Goal: Information Seeking & Learning: Learn about a topic

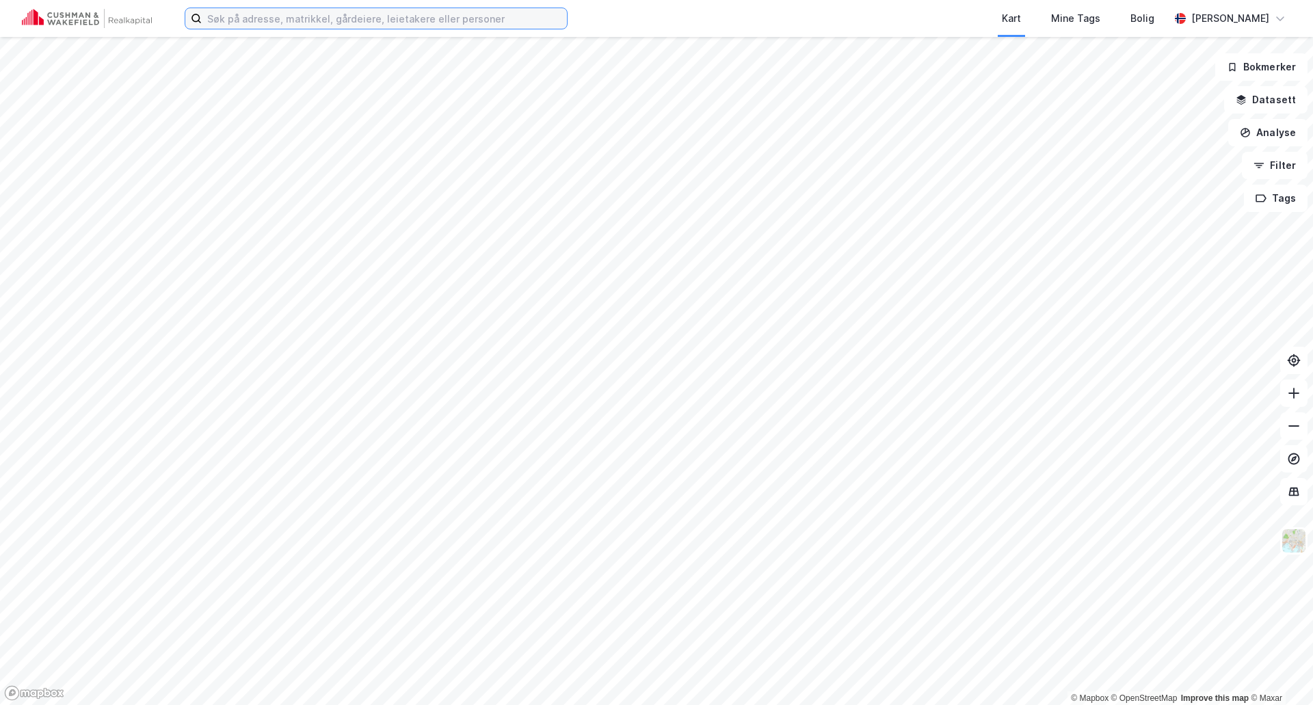
click at [402, 14] on input at bounding box center [384, 18] width 365 height 21
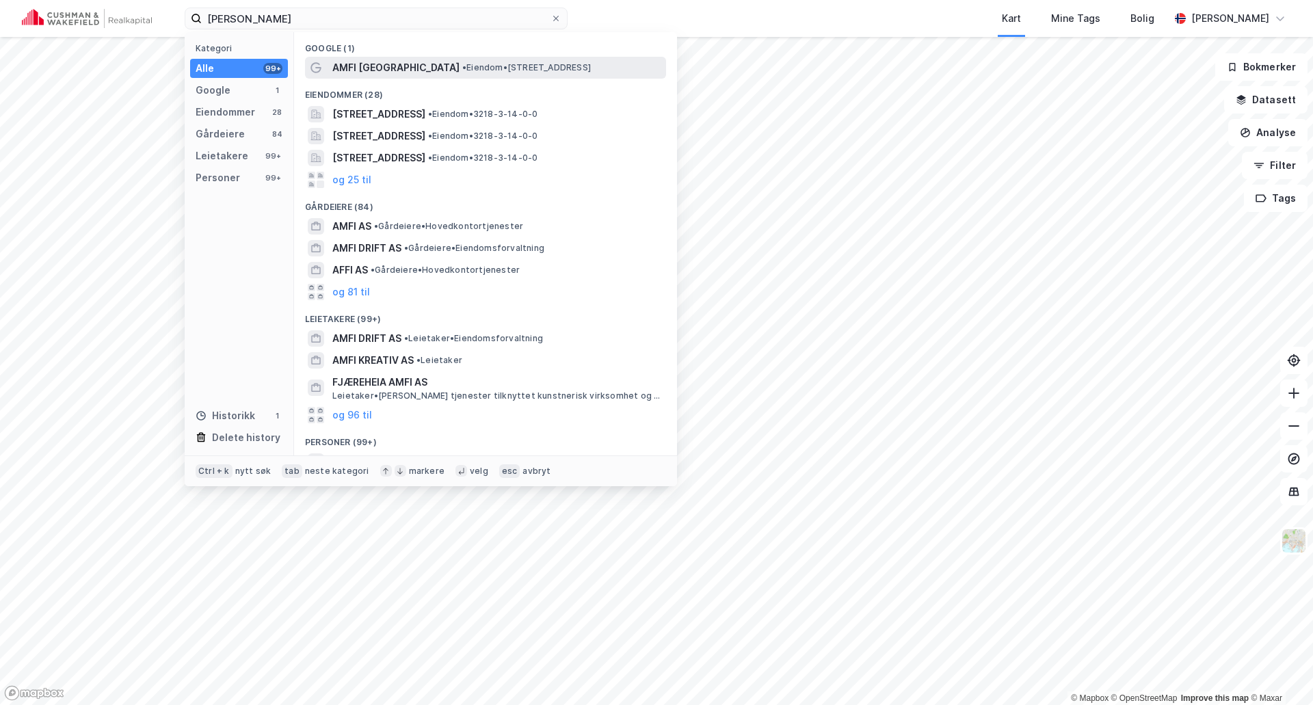
click at [401, 64] on span "AMFI [GEOGRAPHIC_DATA]" at bounding box center [395, 68] width 127 height 16
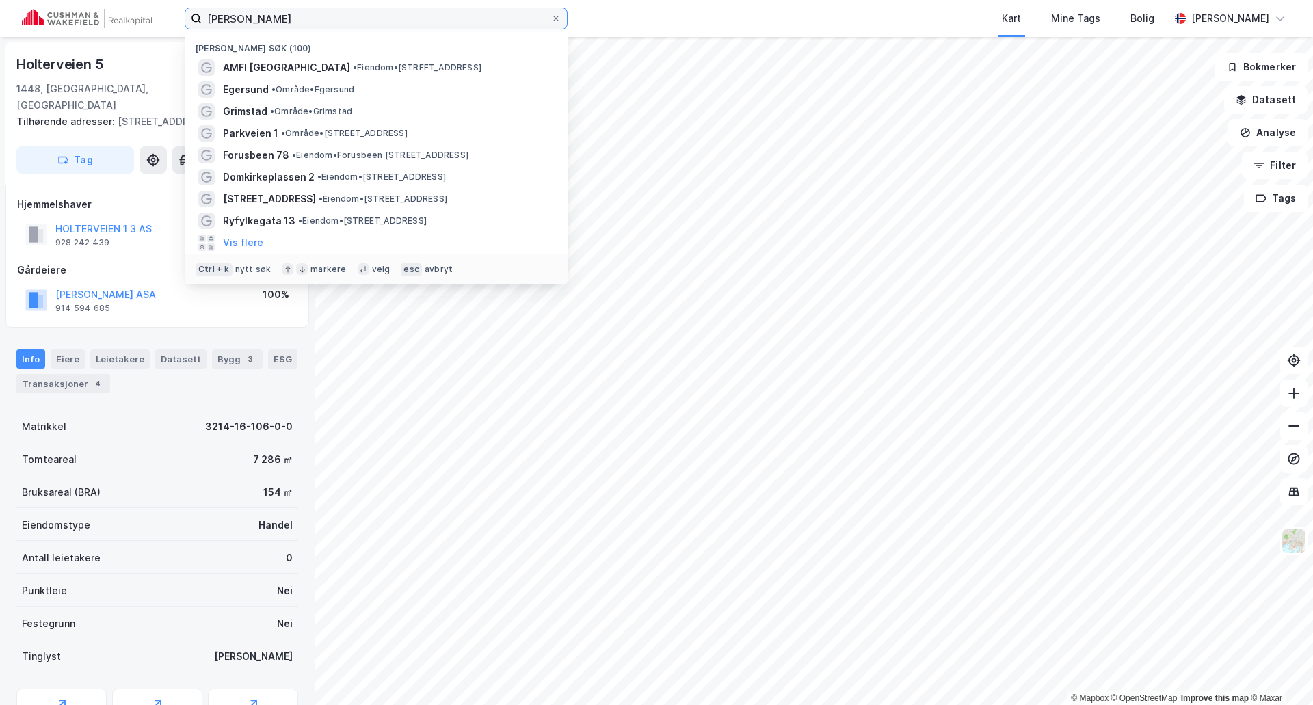
click at [283, 15] on input "[PERSON_NAME]" at bounding box center [376, 18] width 349 height 21
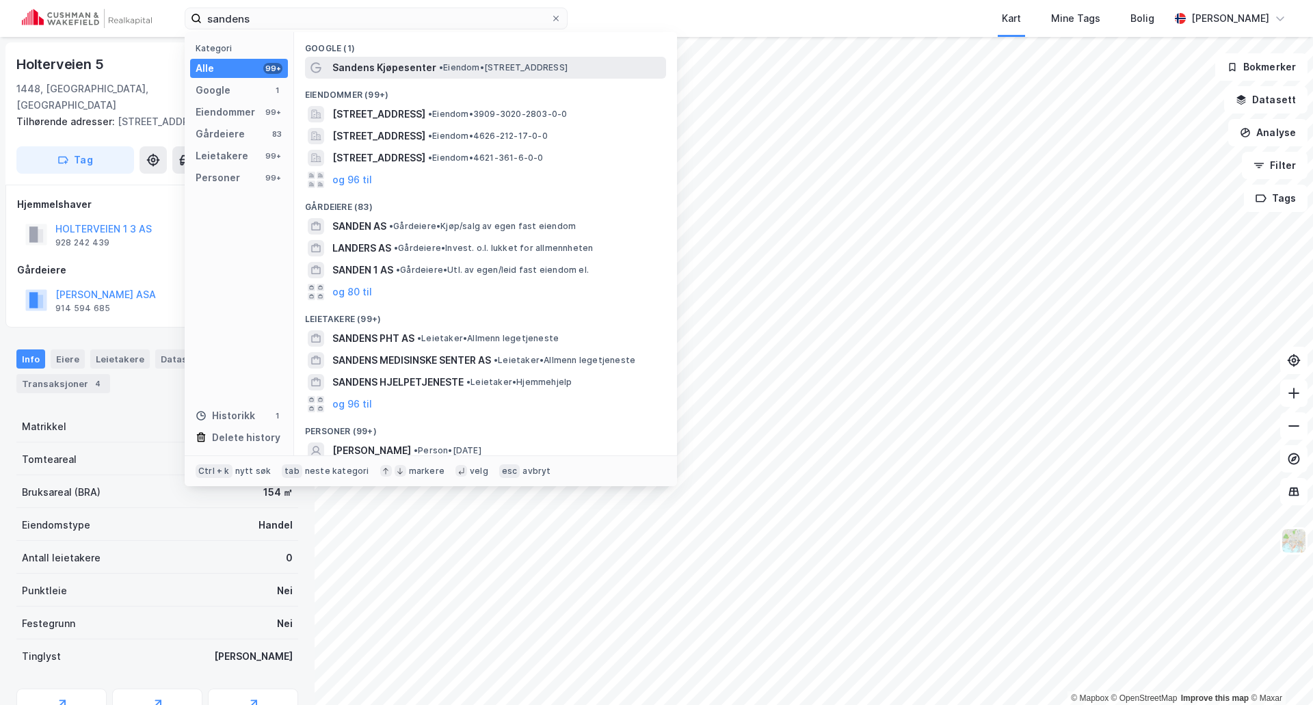
click at [354, 68] on span "Sandens Kjøpesenter" at bounding box center [384, 68] width 104 height 16
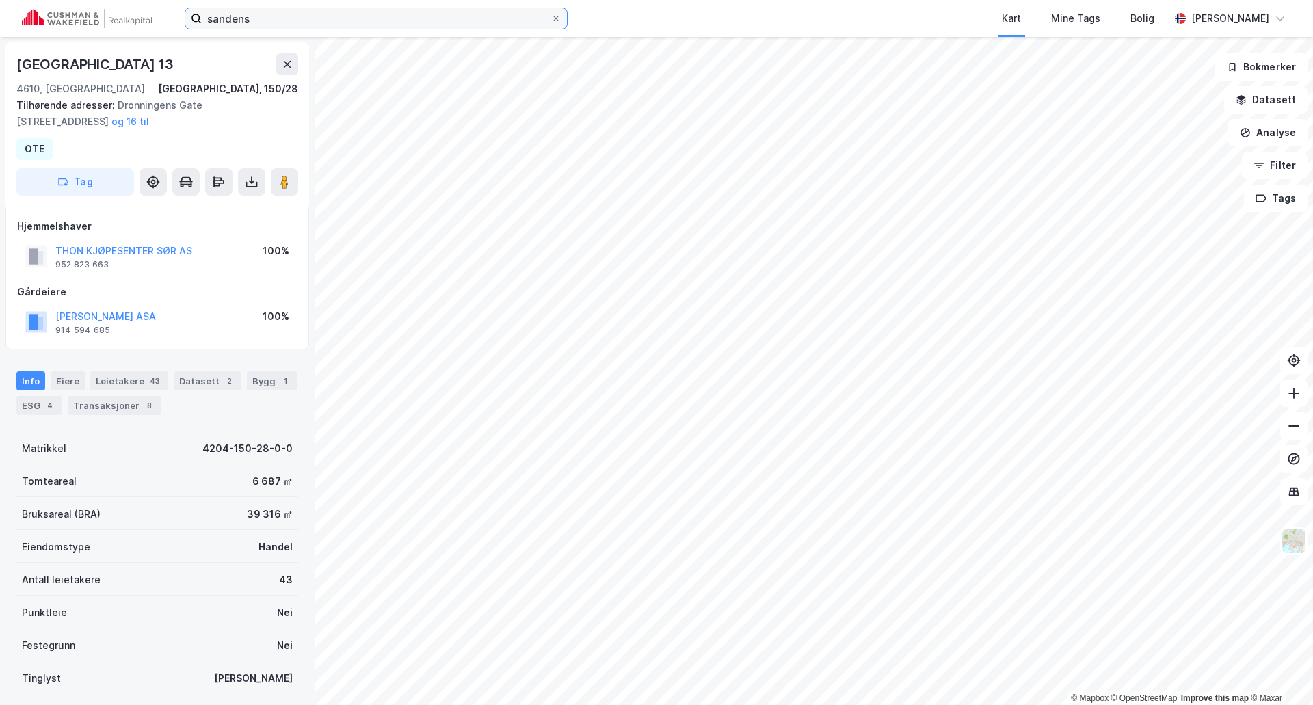
click at [288, 19] on input "sandens" at bounding box center [376, 18] width 349 height 21
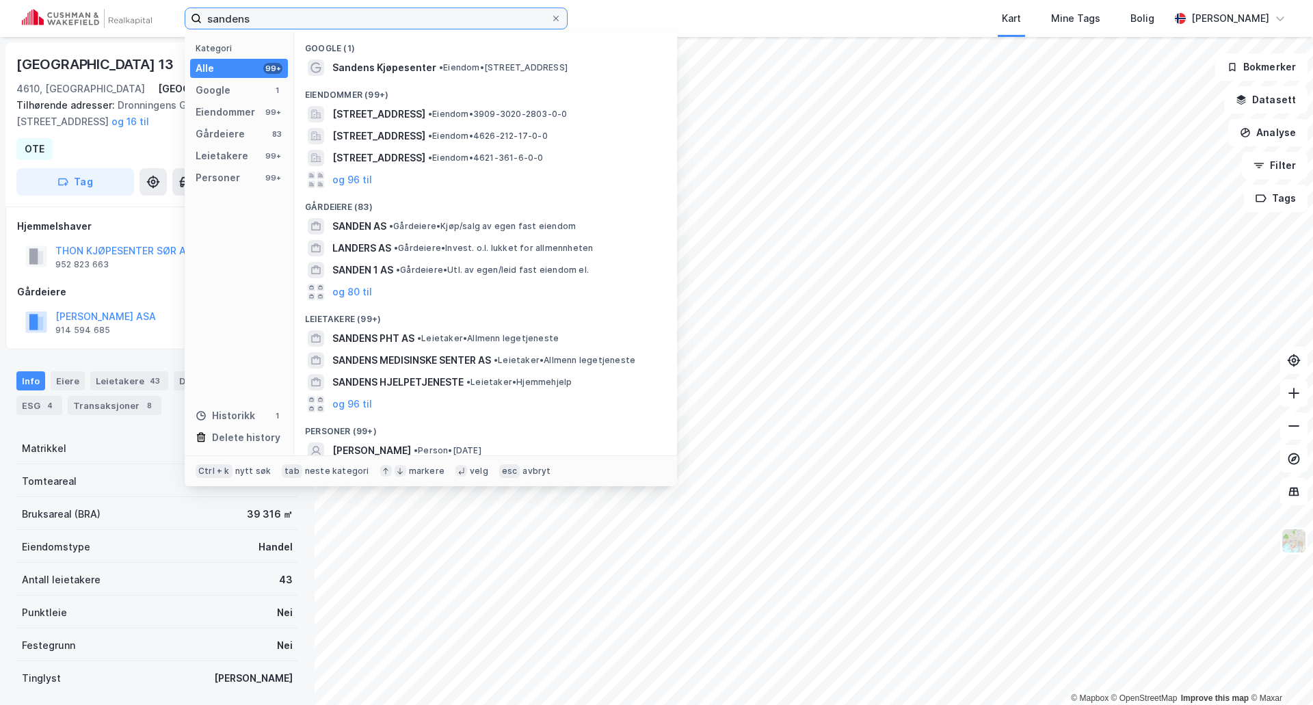
click at [288, 19] on input "sandens" at bounding box center [376, 18] width 349 height 21
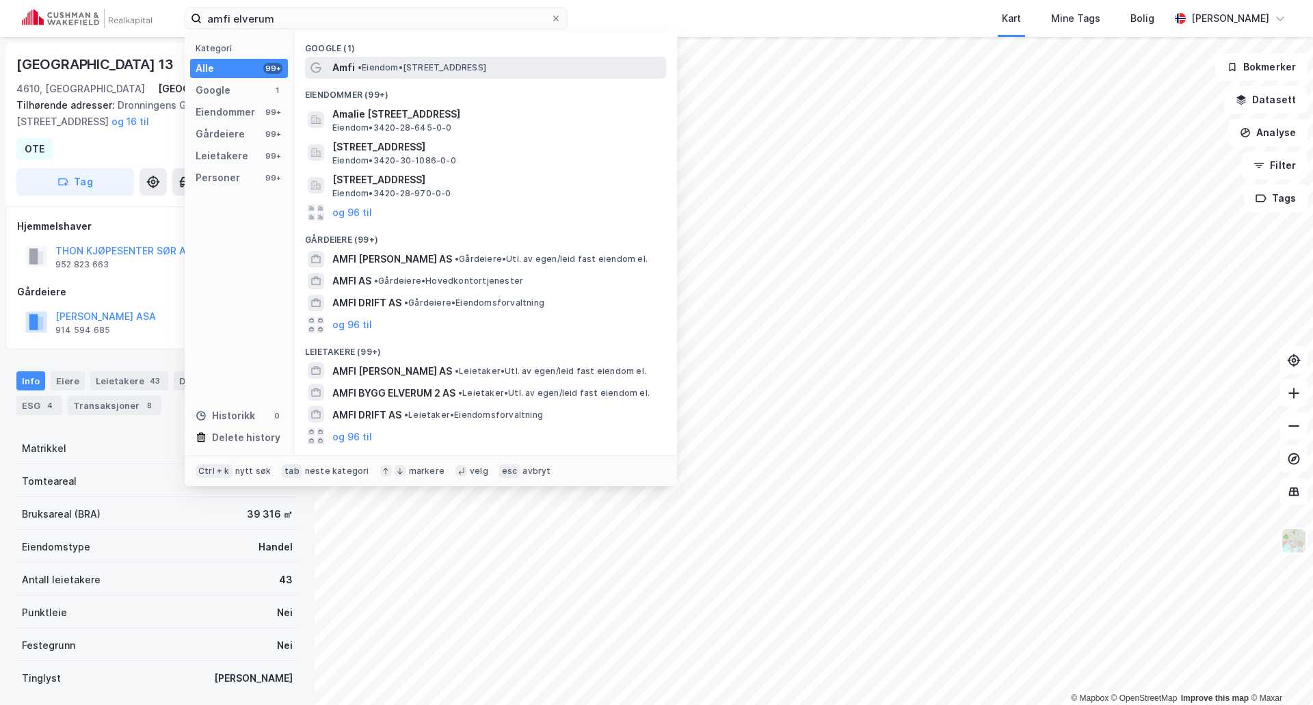
click at [388, 65] on span "• Eiendom • [STREET_ADDRESS]" at bounding box center [422, 67] width 129 height 11
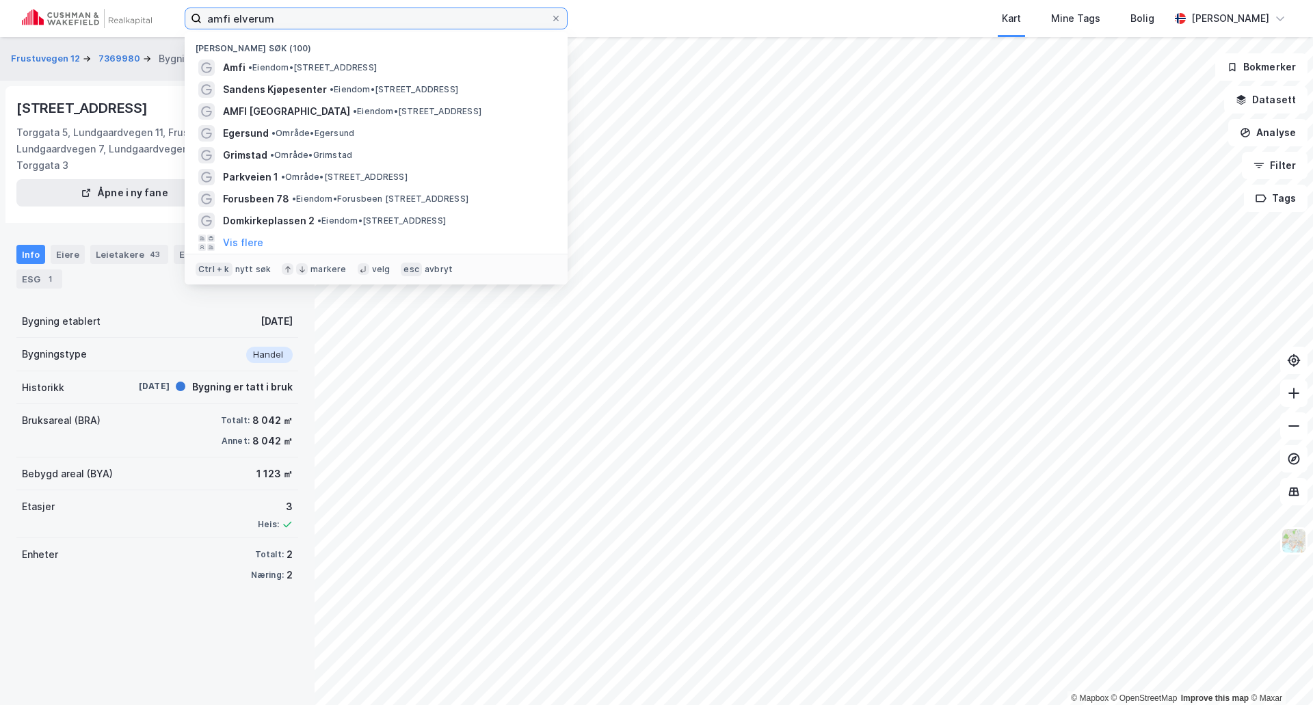
click at [355, 19] on input "amfi elverum" at bounding box center [376, 18] width 349 height 21
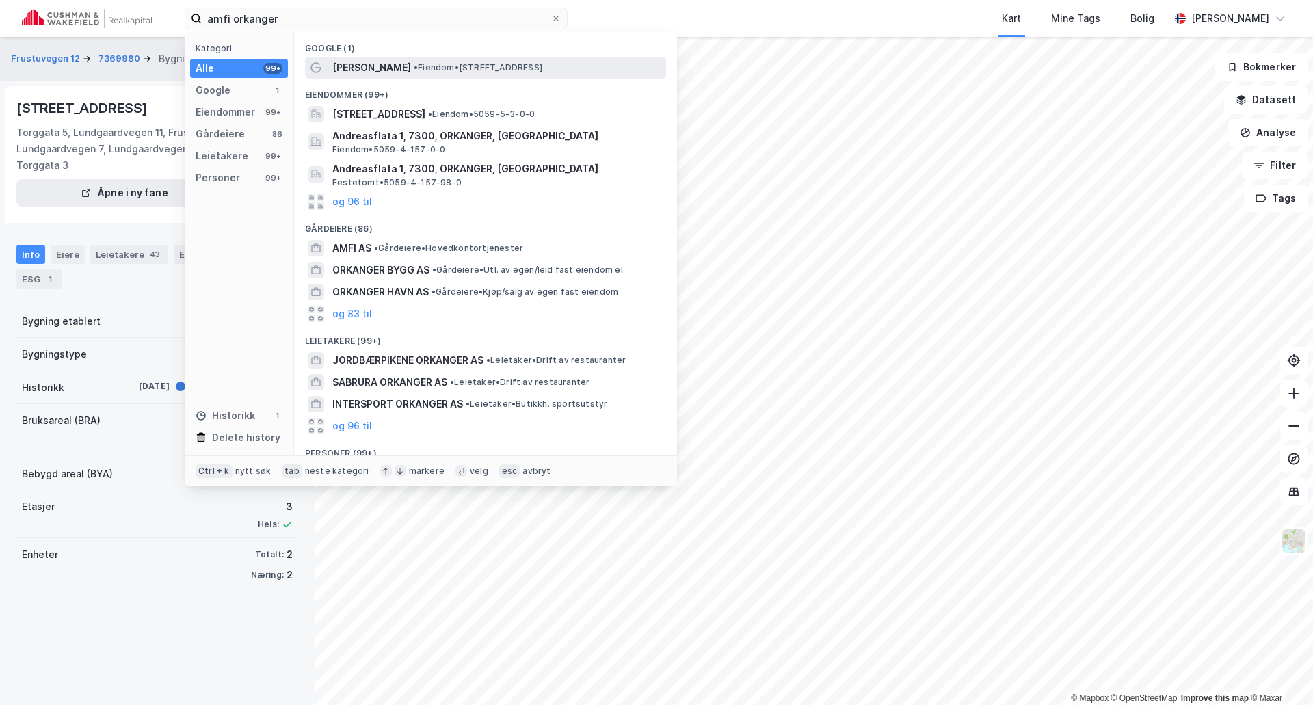
click at [381, 68] on span "[PERSON_NAME]" at bounding box center [371, 68] width 79 height 16
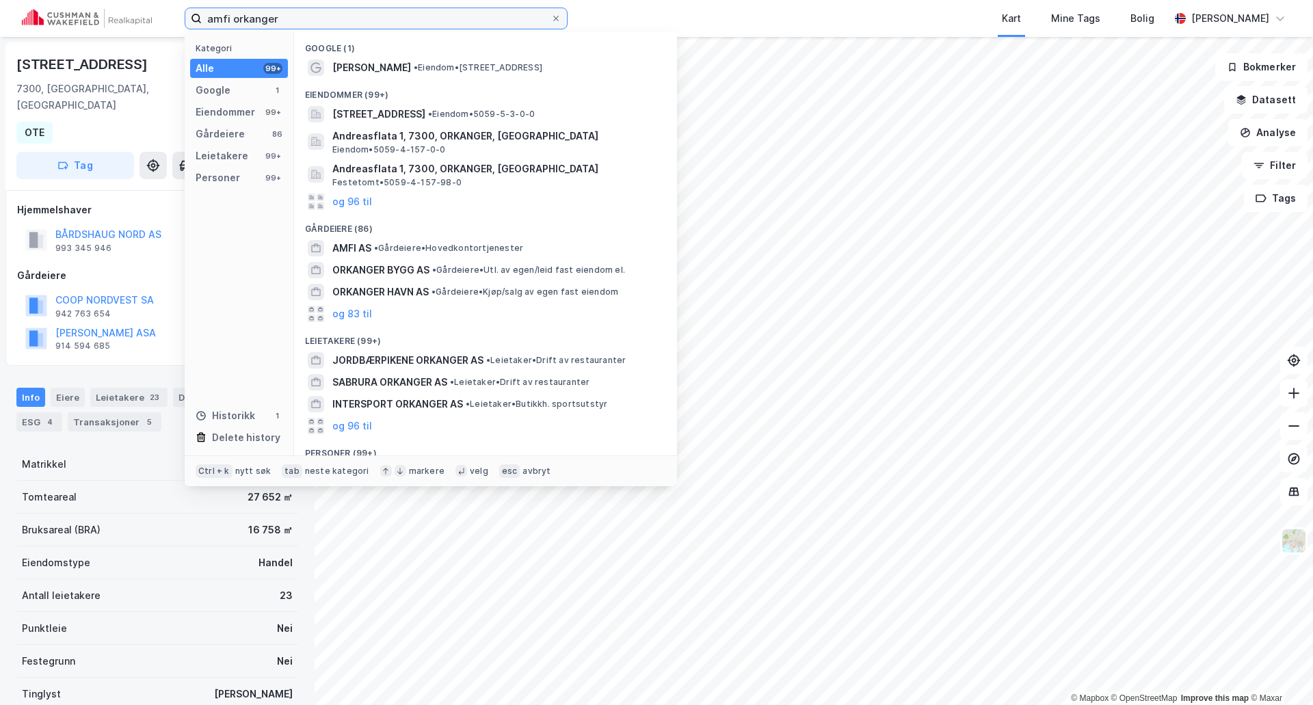
click at [352, 14] on input "amfi orkanger" at bounding box center [376, 18] width 349 height 21
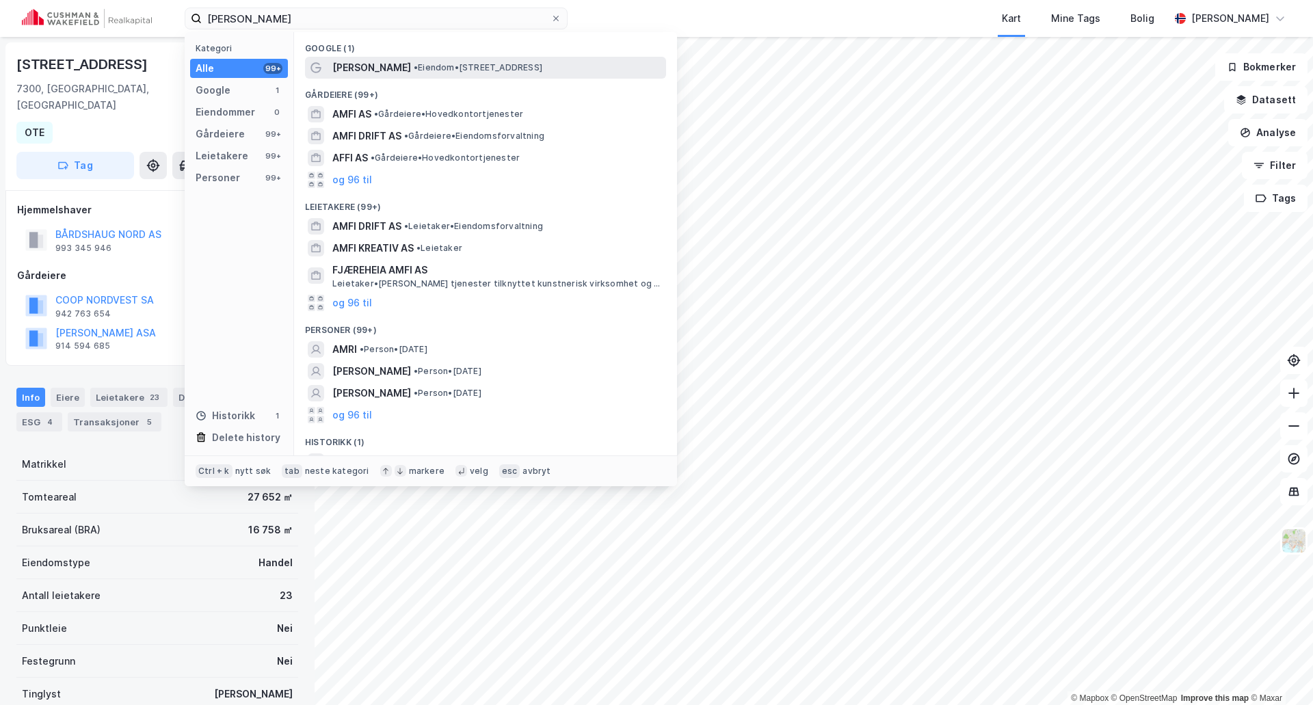
click at [360, 62] on span "[PERSON_NAME]" at bounding box center [371, 68] width 79 height 16
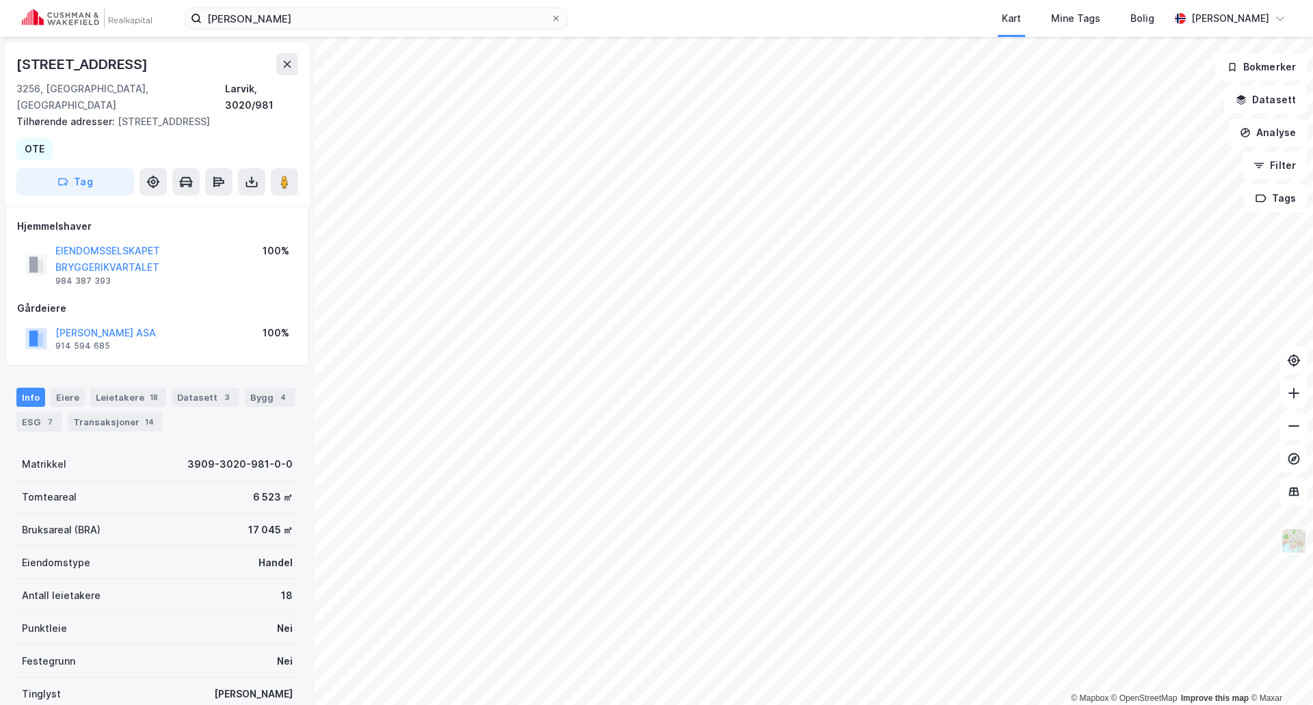
click at [1299, 542] on img at bounding box center [1294, 541] width 26 height 26
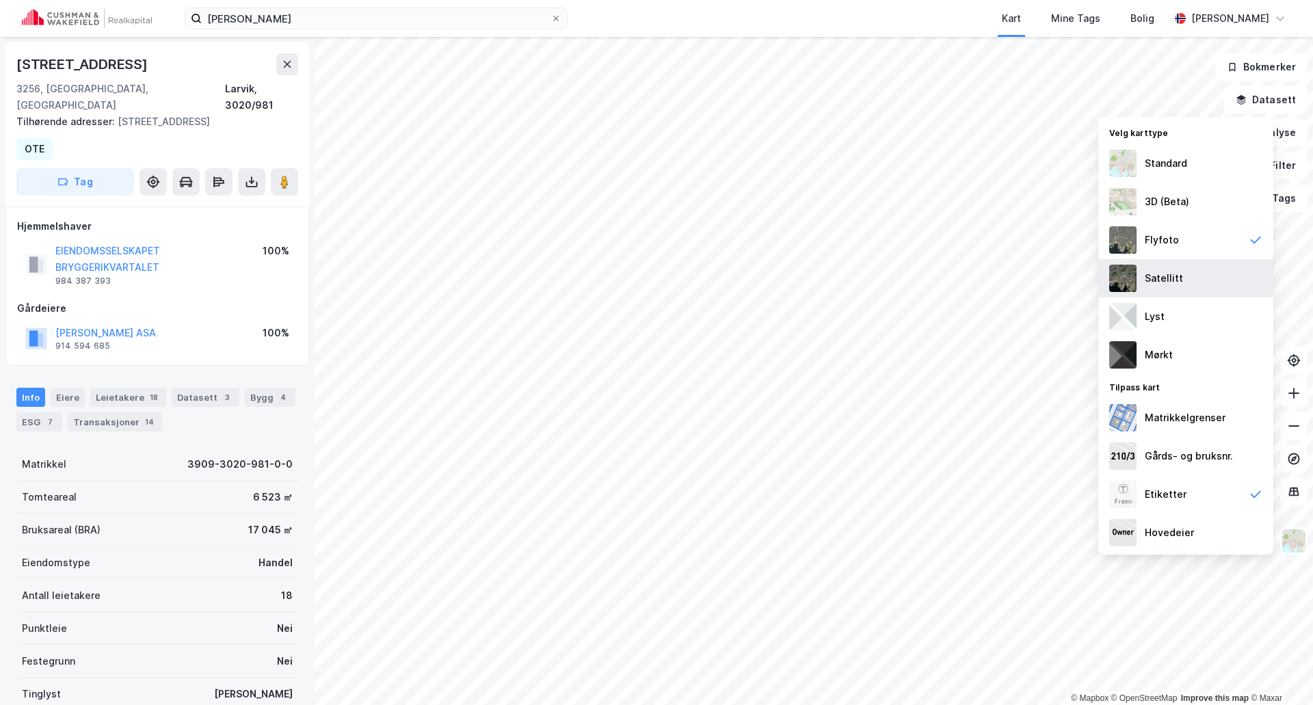
click at [1177, 275] on div "Satellitt" at bounding box center [1164, 278] width 38 height 16
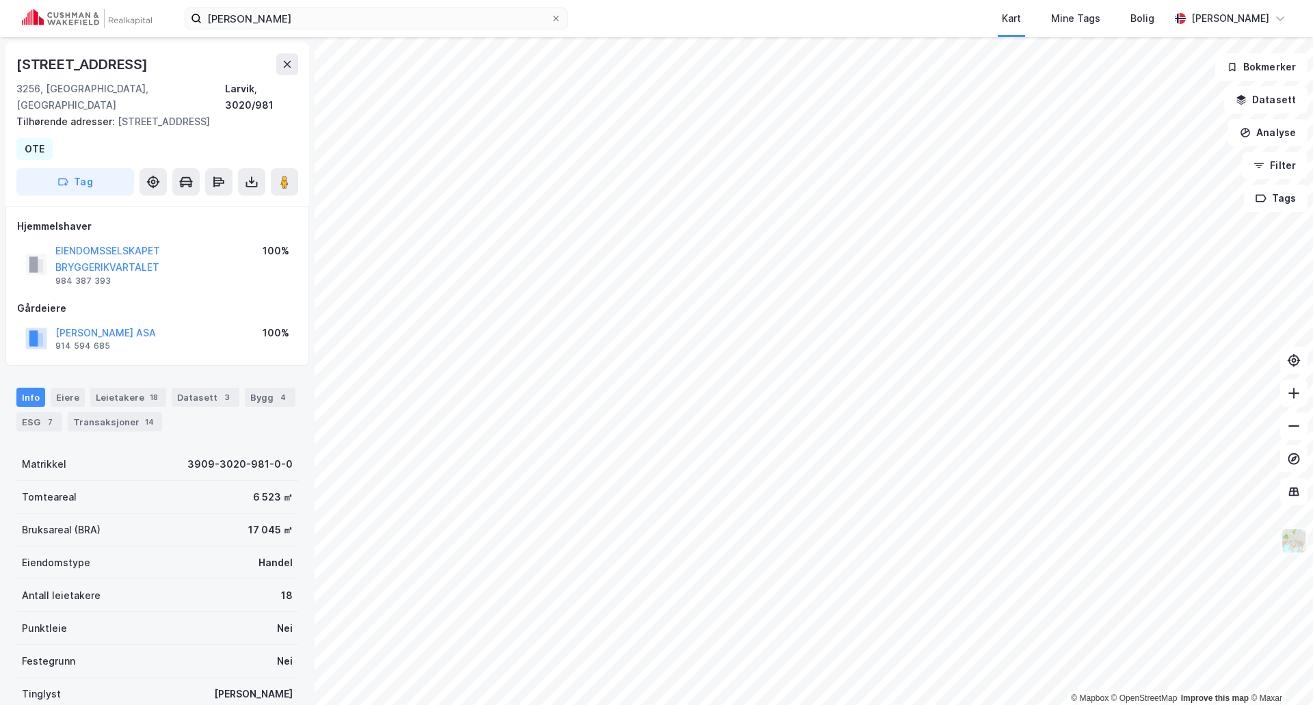
click at [1294, 541] on img at bounding box center [1294, 541] width 26 height 26
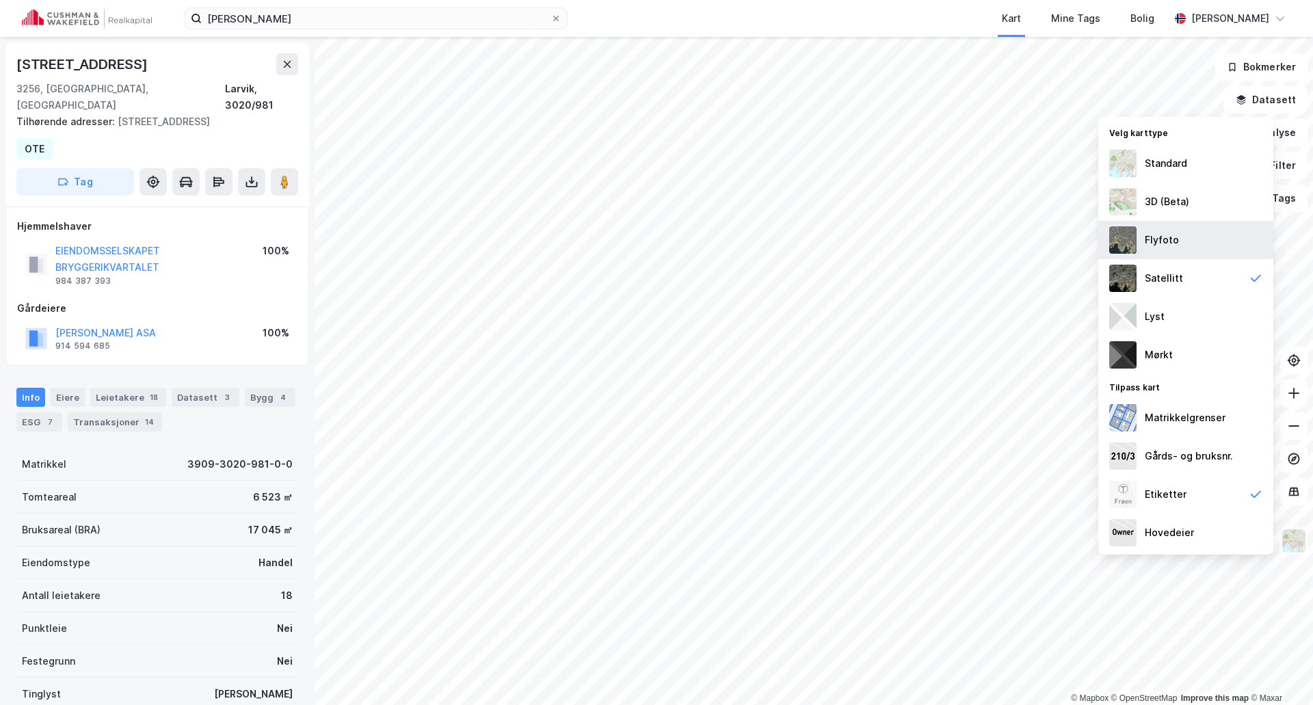
click at [1165, 241] on div "Flyfoto" at bounding box center [1162, 240] width 34 height 16
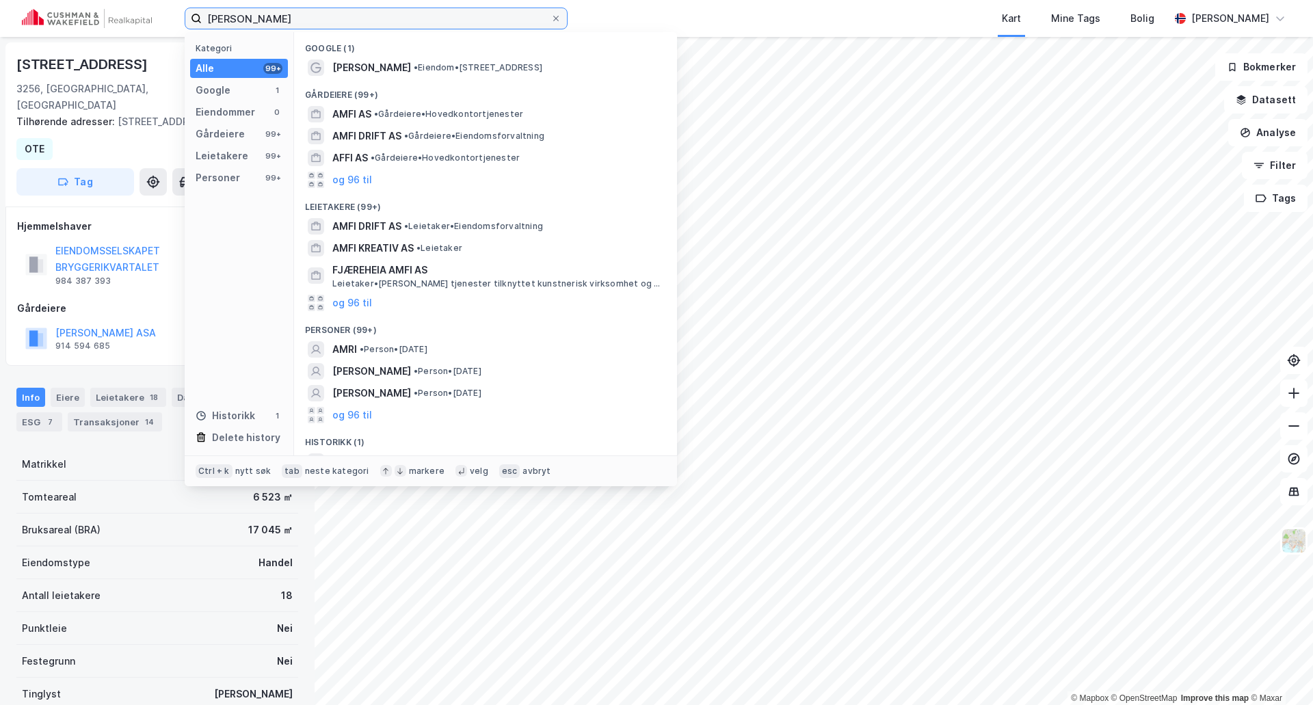
click at [272, 12] on input "[PERSON_NAME]" at bounding box center [376, 18] width 349 height 21
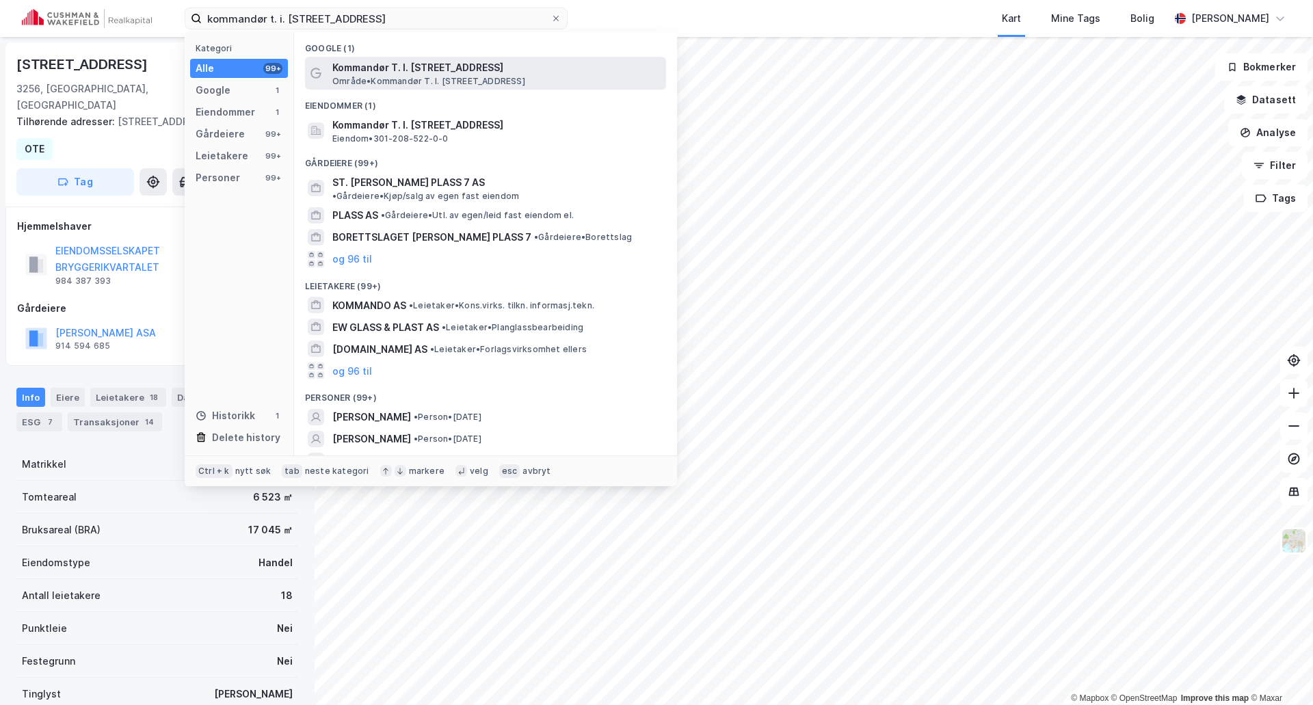
click at [403, 60] on span "Kommandør T. I. [STREET_ADDRESS]" at bounding box center [496, 68] width 328 height 16
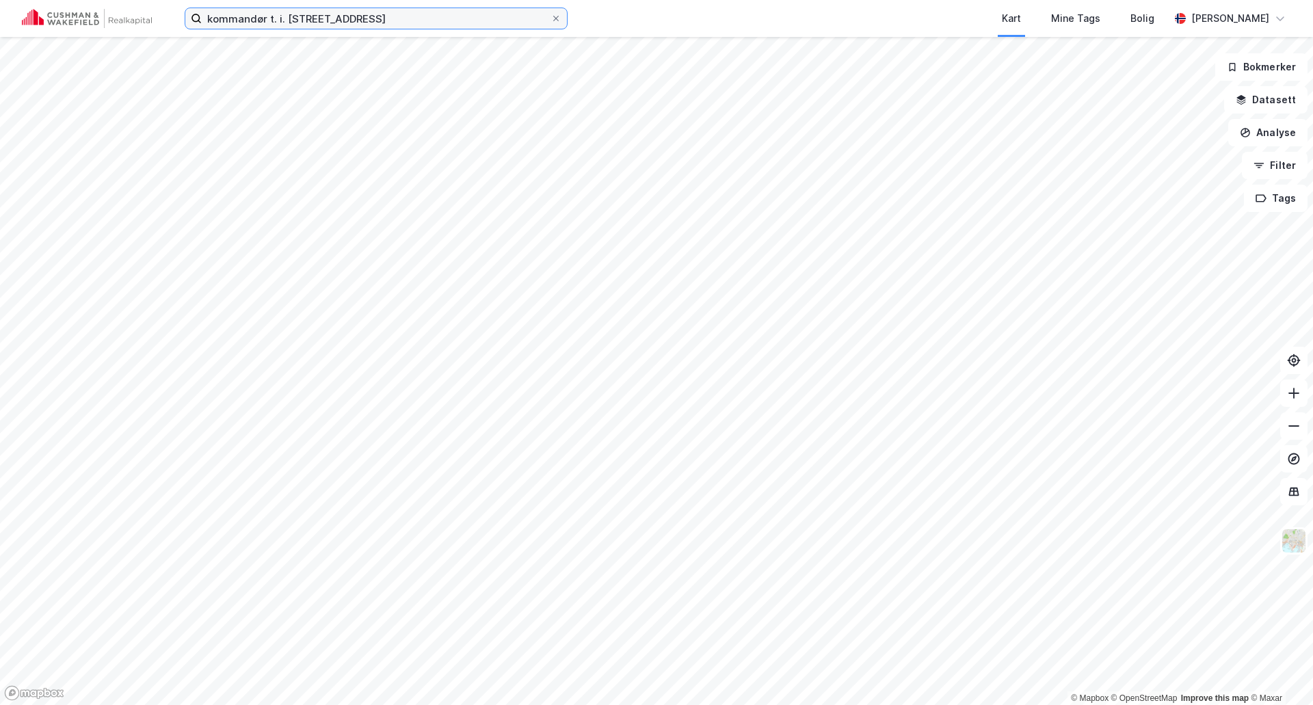
click at [402, 18] on input "kommandør t. i. [STREET_ADDRESS]" at bounding box center [376, 18] width 349 height 21
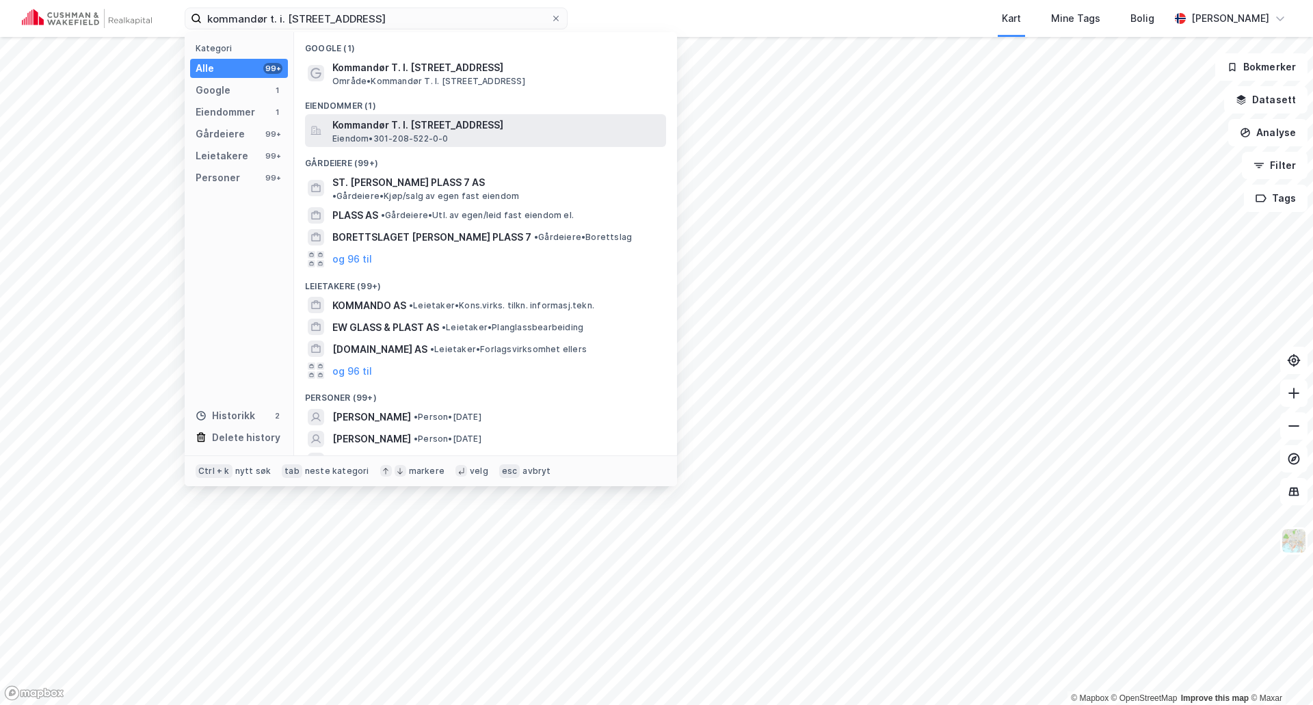
click at [402, 133] on span "Eiendom • 301-208-522-0-0" at bounding box center [390, 138] width 116 height 11
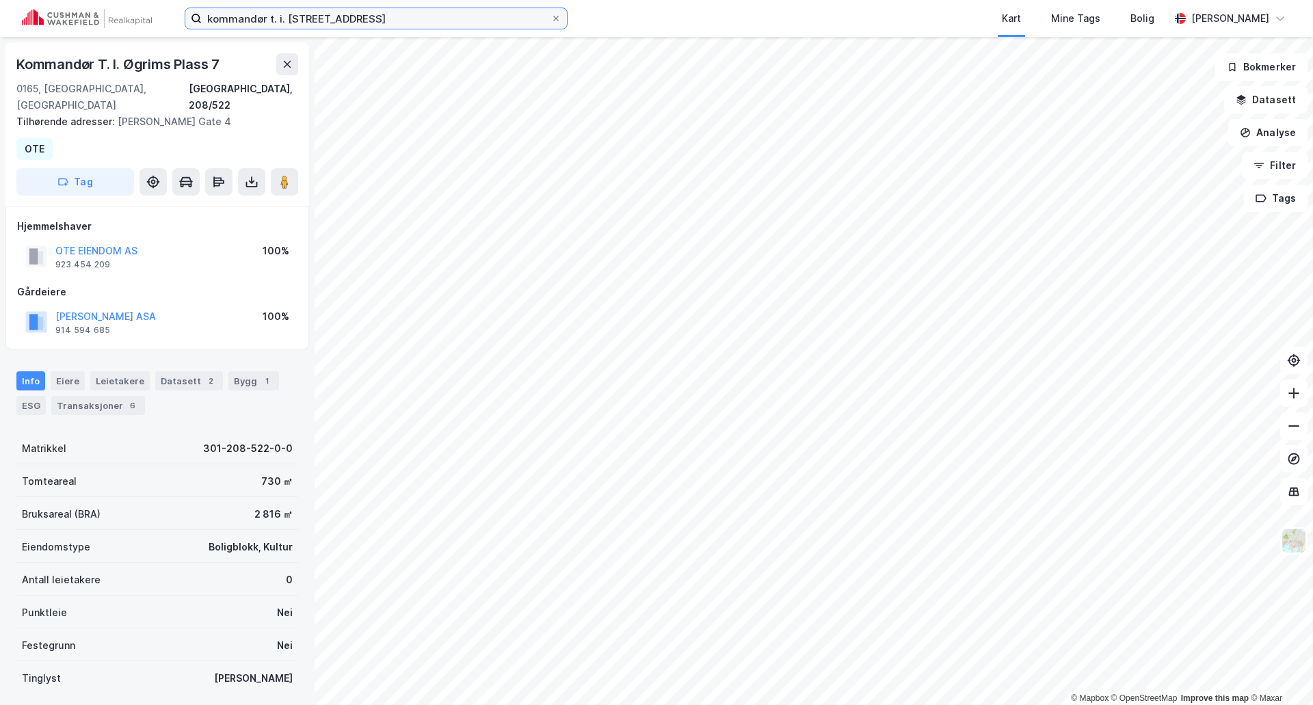
click at [356, 16] on input "kommandør t. i. [STREET_ADDRESS]" at bounding box center [376, 18] width 349 height 21
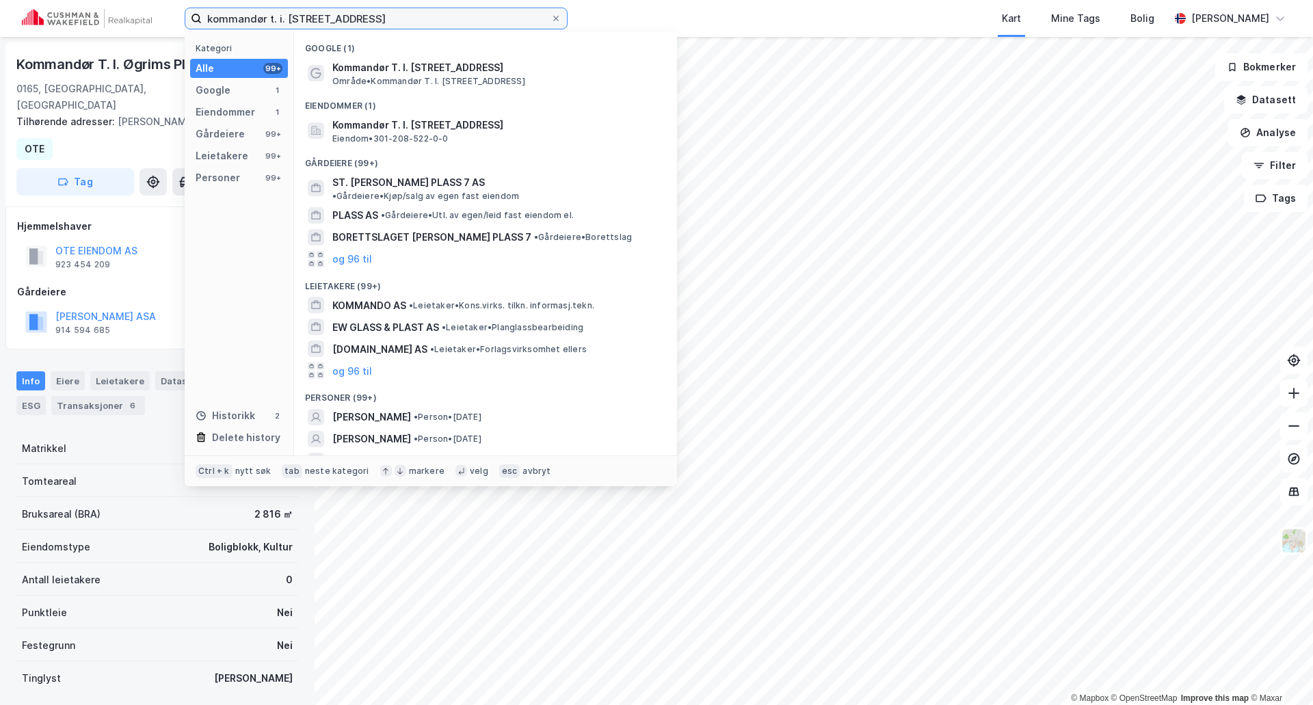
click at [356, 16] on input "kommandør t. i. [STREET_ADDRESS]" at bounding box center [376, 18] width 349 height 21
click at [356, 15] on input "kommandør t. i. [STREET_ADDRESS]" at bounding box center [376, 18] width 349 height 21
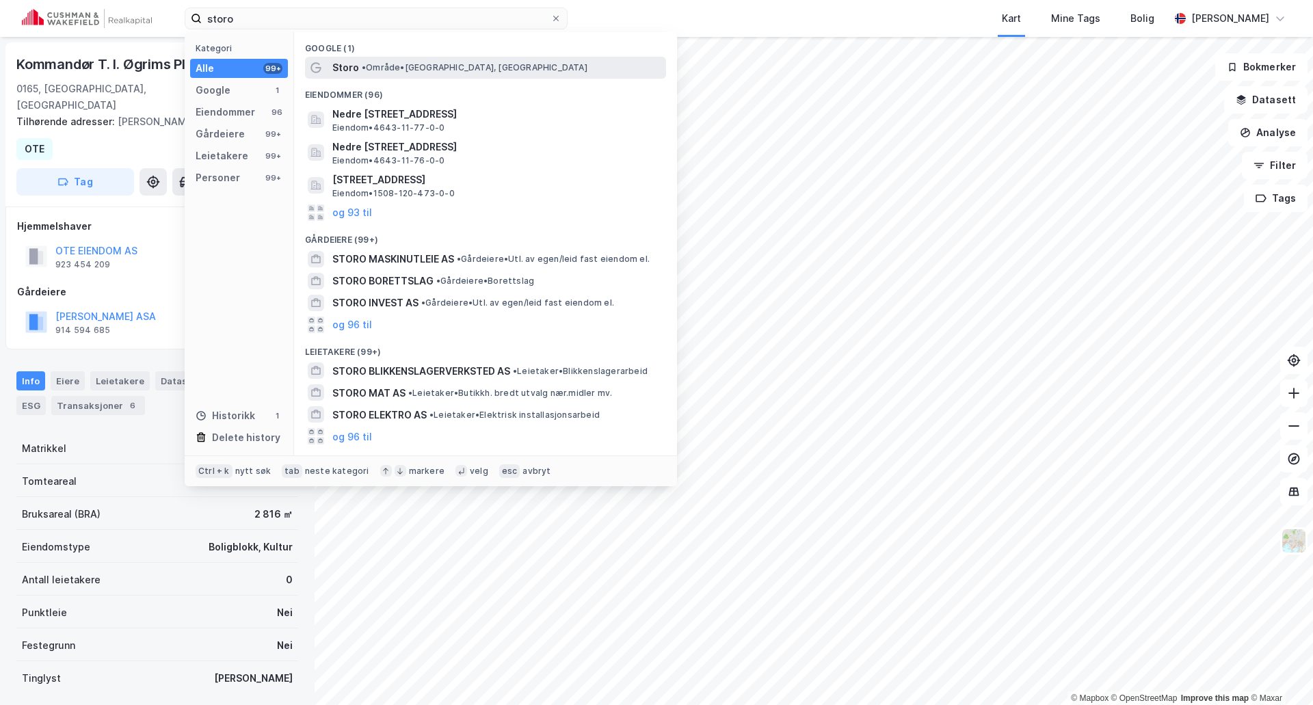
click at [380, 62] on span "• Område • [GEOGRAPHIC_DATA], [GEOGRAPHIC_DATA]" at bounding box center [475, 67] width 226 height 11
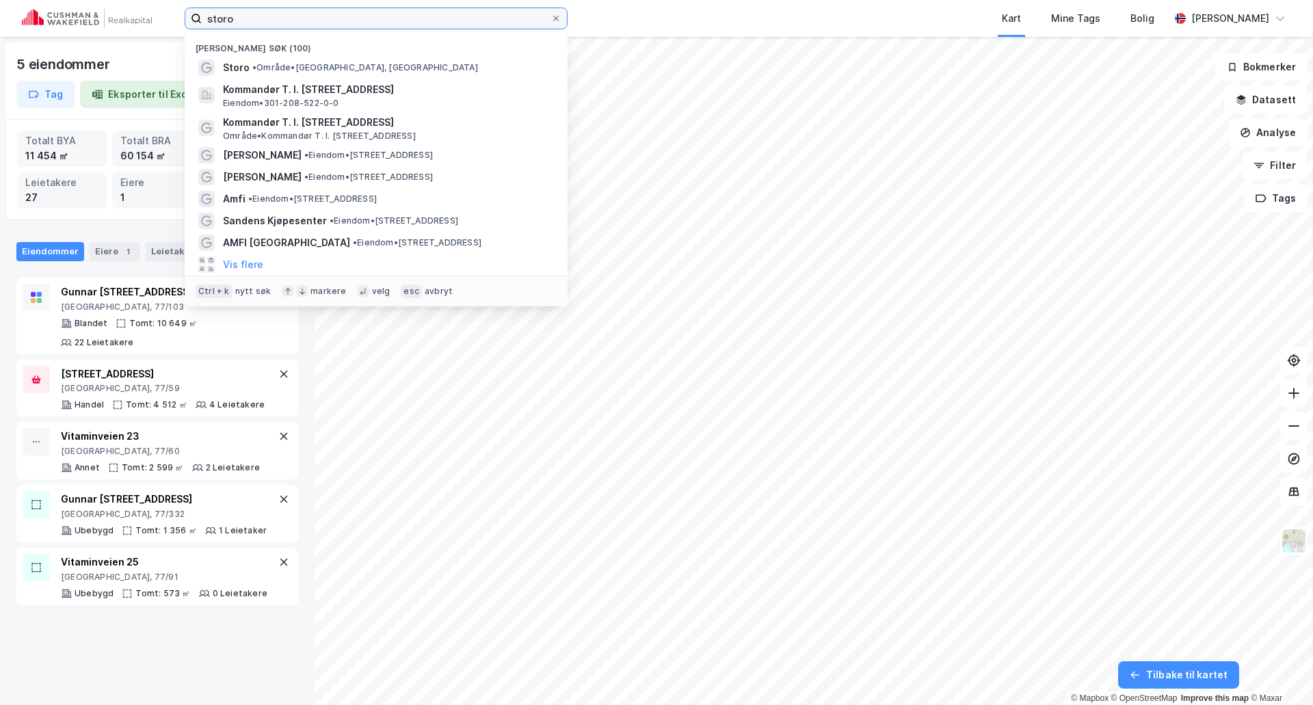
click at [299, 19] on input "storo" at bounding box center [376, 18] width 349 height 21
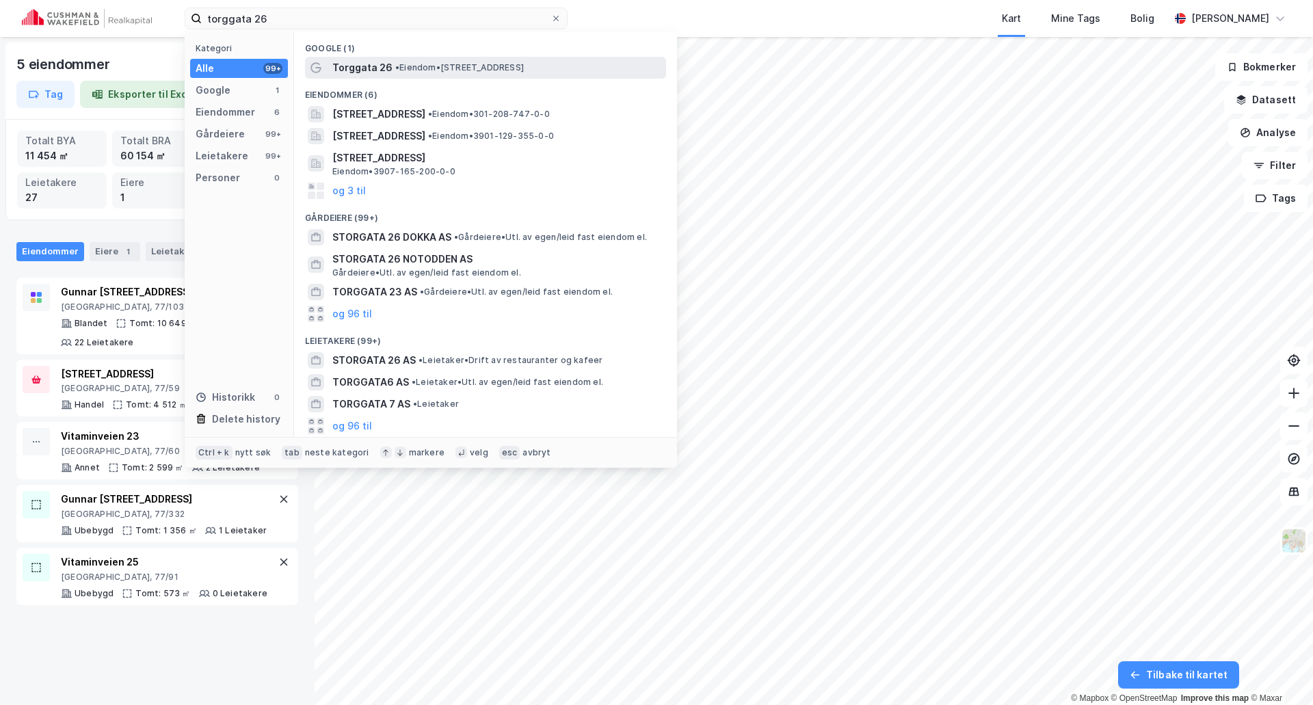
click at [360, 62] on span "Torggata 26" at bounding box center [362, 68] width 60 height 16
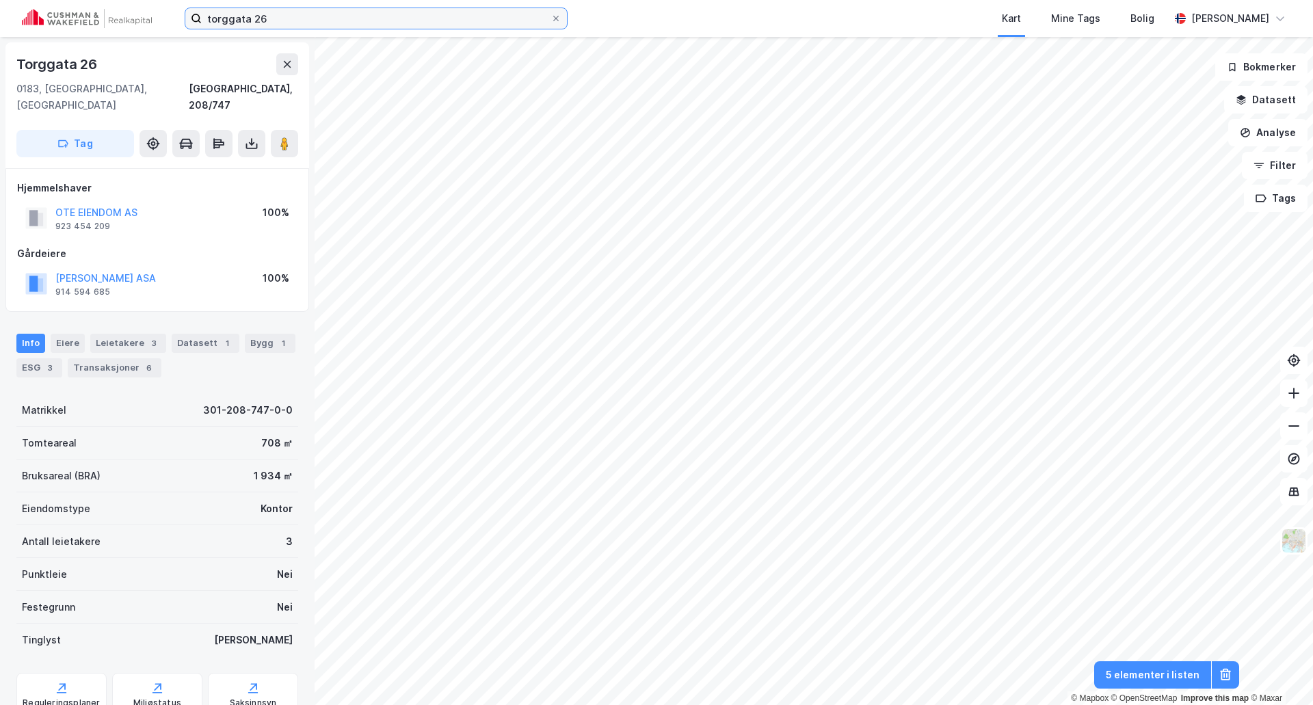
click at [305, 21] on input "torggata 26" at bounding box center [376, 18] width 349 height 21
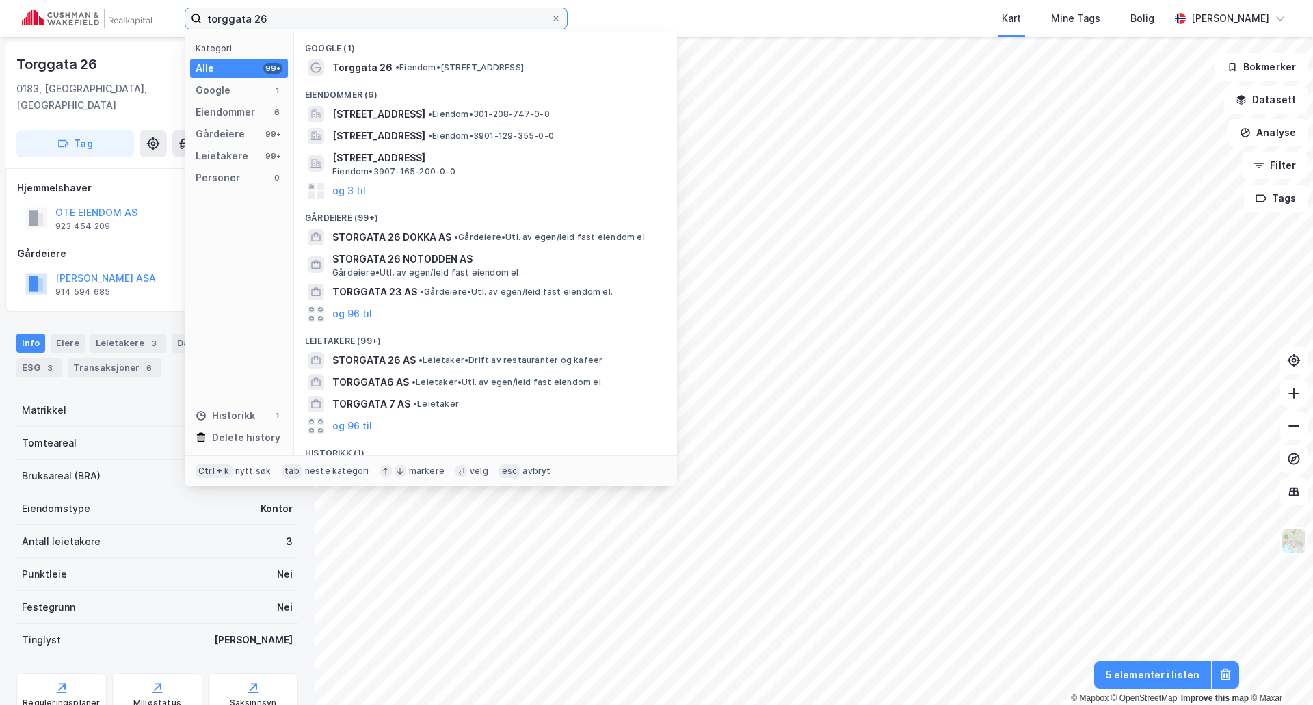
click at [305, 21] on input "torggata 26" at bounding box center [376, 18] width 349 height 21
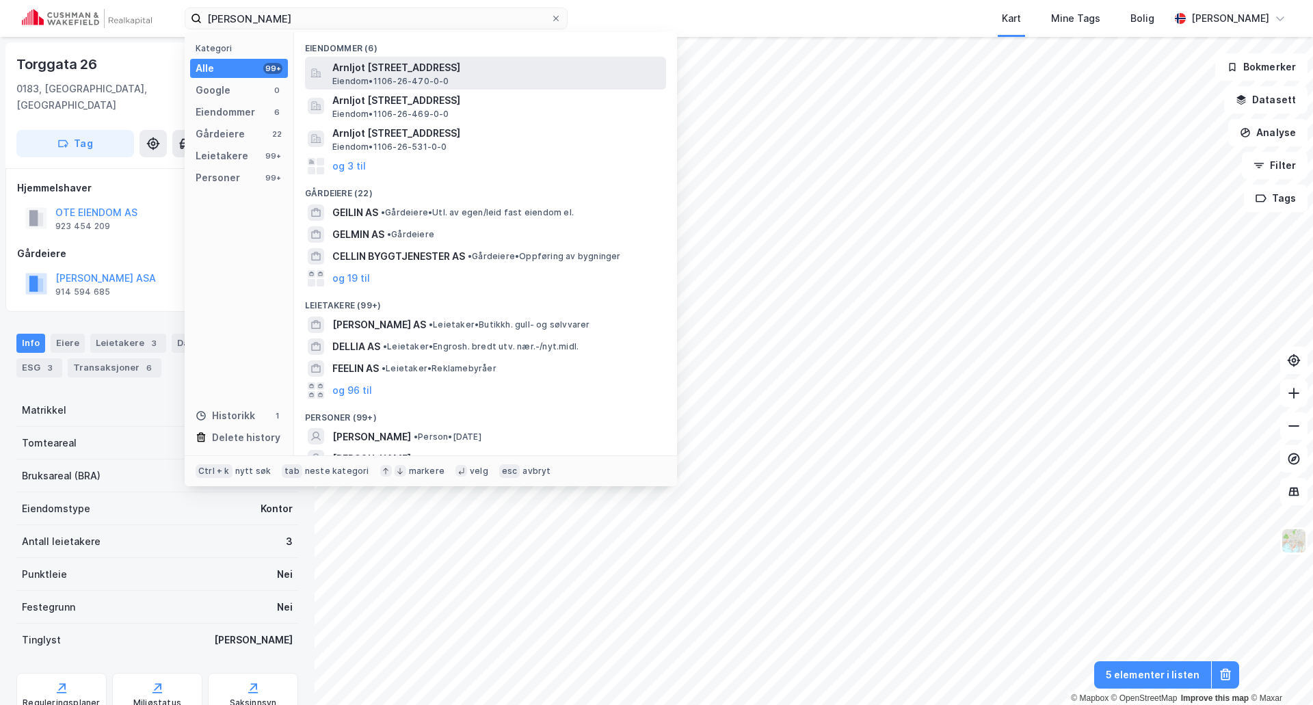
click at [432, 60] on span "Arnljot [STREET_ADDRESS]" at bounding box center [496, 68] width 328 height 16
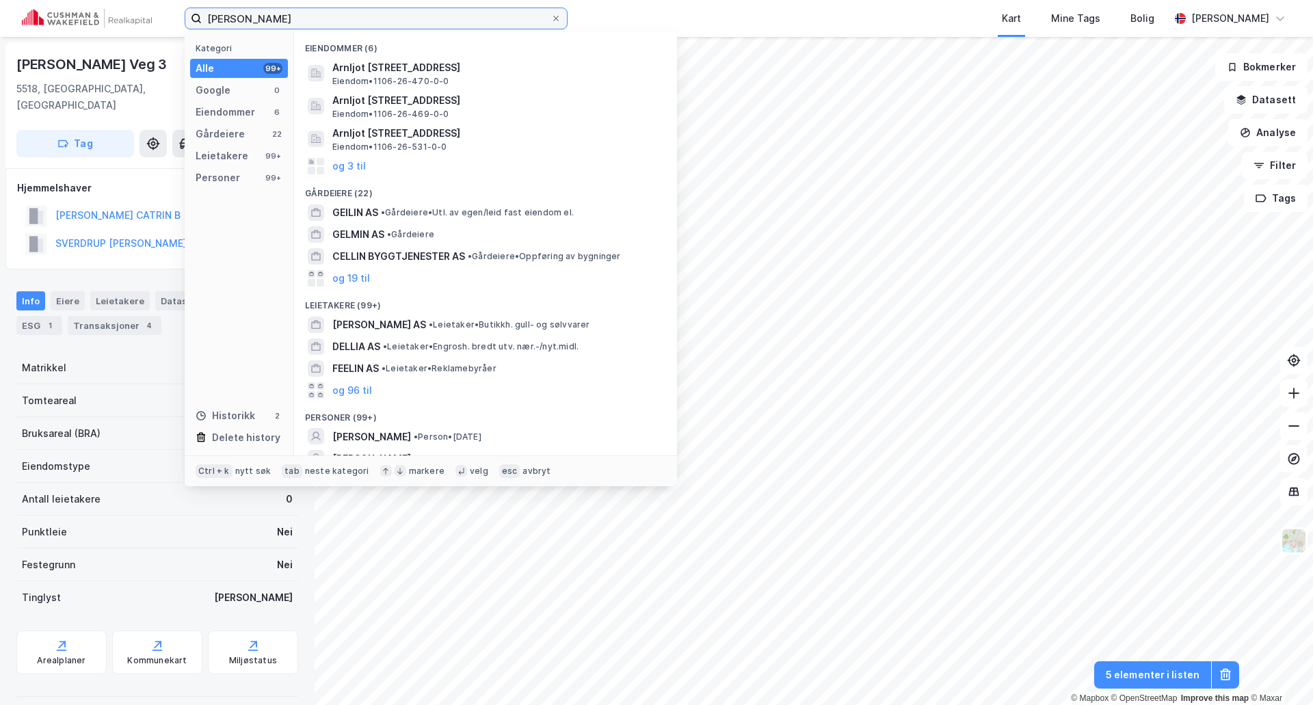
click at [333, 20] on input "[PERSON_NAME]" at bounding box center [376, 18] width 349 height 21
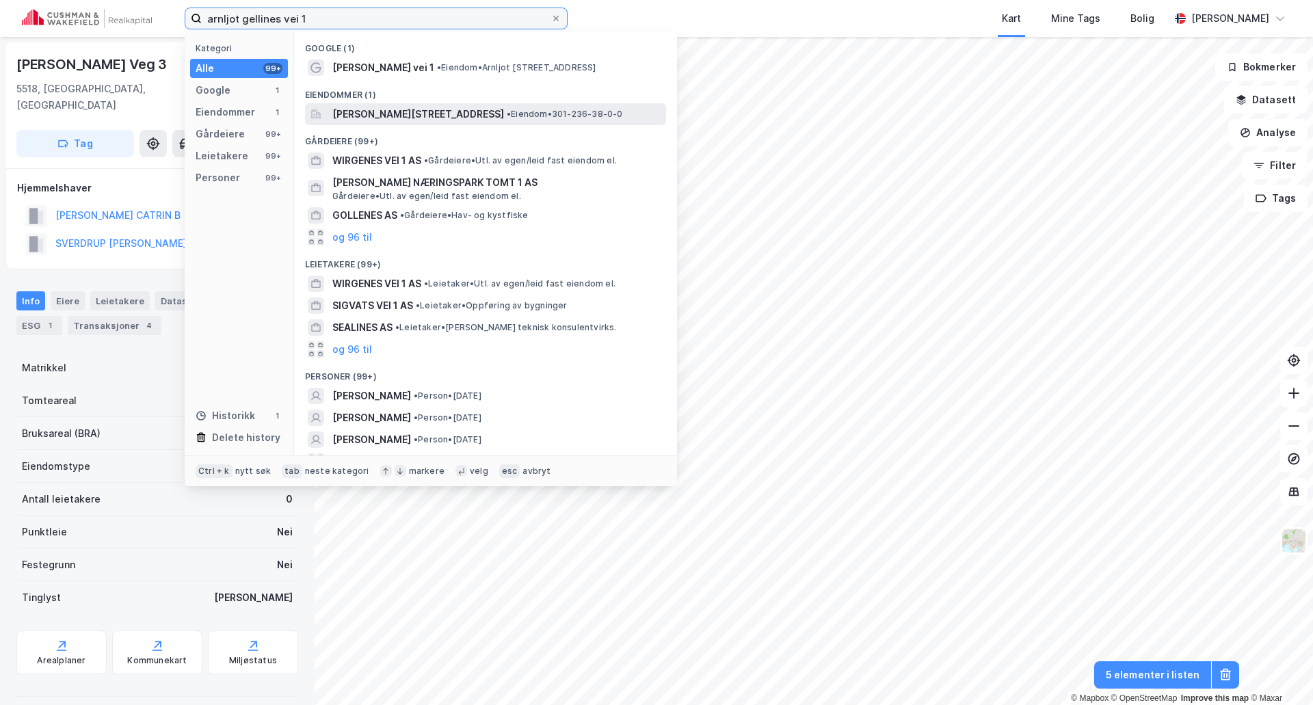
type input "arnljot gellines vei 1"
click at [383, 106] on span "[PERSON_NAME][STREET_ADDRESS]" at bounding box center [418, 114] width 172 height 16
